Goal: Find contact information: Find contact information

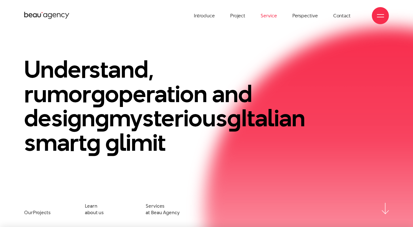
click at [268, 16] on font "Service" at bounding box center [269, 15] width 16 height 7
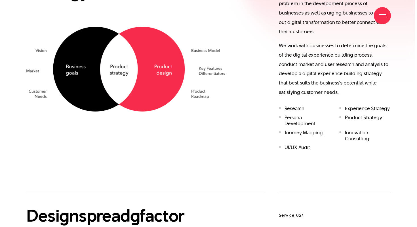
scroll to position [481, 0]
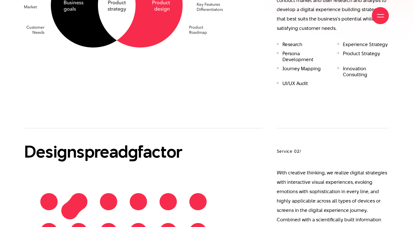
click at [379, 17] on span at bounding box center [380, 17] width 7 height 1
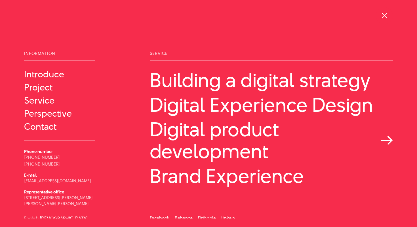
scroll to position [14, 0]
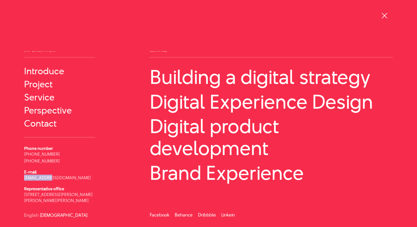
drag, startPoint x: 54, startPoint y: 168, endPoint x: 22, endPoint y: 168, distance: 32.1
click at [22, 168] on div "Information Introduce Project" at bounding box center [83, 125] width 126 height 155
drag, startPoint x: 51, startPoint y: 167, endPoint x: 24, endPoint y: 167, distance: 26.7
click at [24, 167] on div "Information Introduce Project" at bounding box center [83, 125] width 126 height 155
